Goal: Information Seeking & Learning: Check status

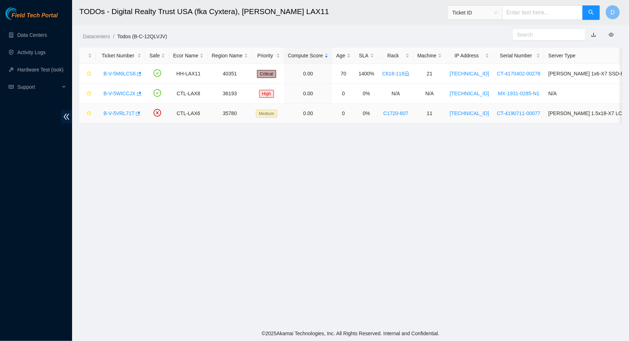
click at [117, 112] on link "B-V-5VRL71T" at bounding box center [119, 113] width 31 height 6
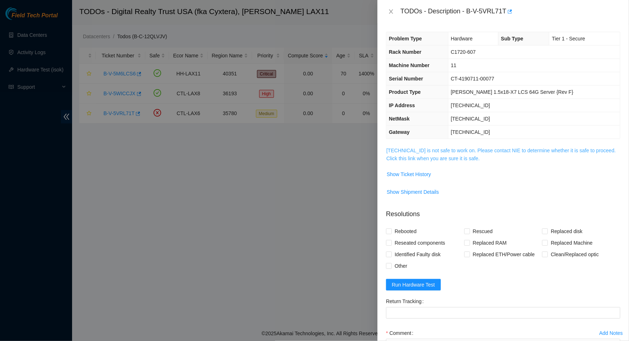
click at [452, 151] on link "[TECHNICAL_ID] is not safe to work on. Please contact NIE to determine whether …" at bounding box center [502, 154] width 230 height 14
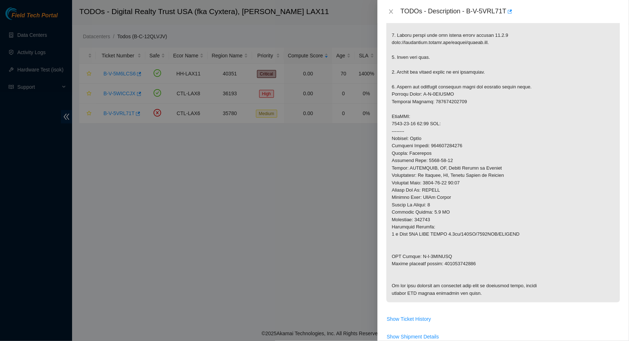
scroll to position [229, 0]
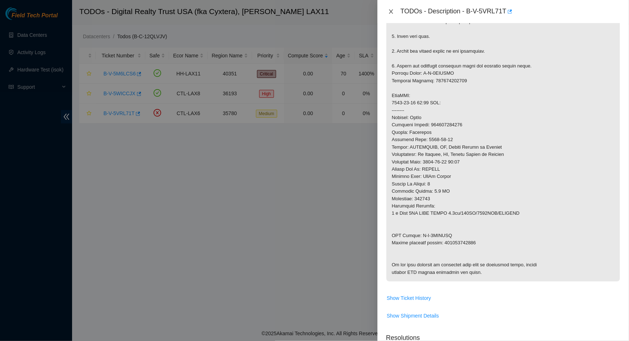
click at [395, 8] on button "Close" at bounding box center [391, 11] width 10 height 7
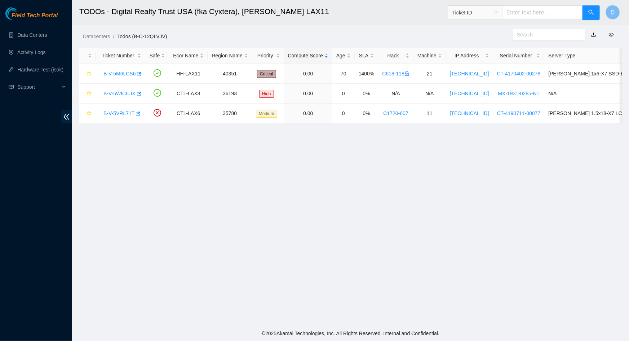
scroll to position [54, 0]
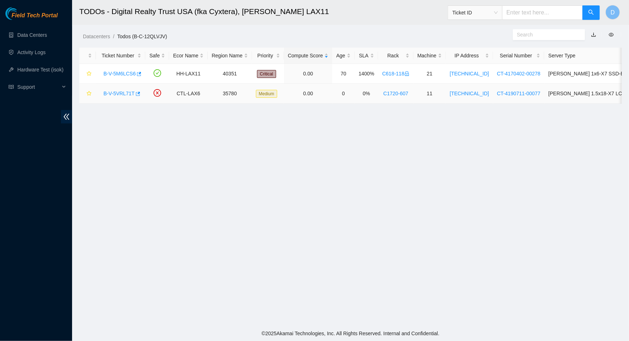
click at [123, 93] on link "B-V-5VRL71T" at bounding box center [119, 94] width 31 height 6
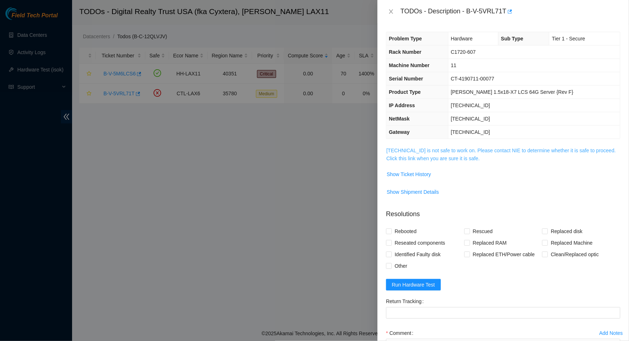
click at [435, 154] on link "23.15.196.68 is not safe to work on. Please contact NIE to determine whether it…" at bounding box center [502, 154] width 230 height 14
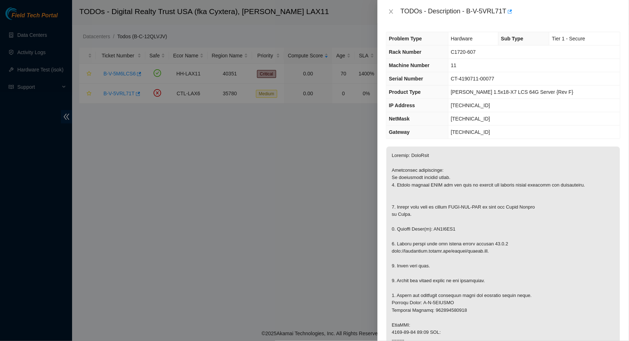
click at [146, 179] on div at bounding box center [314, 170] width 629 height 341
